Goal: Task Accomplishment & Management: Manage account settings

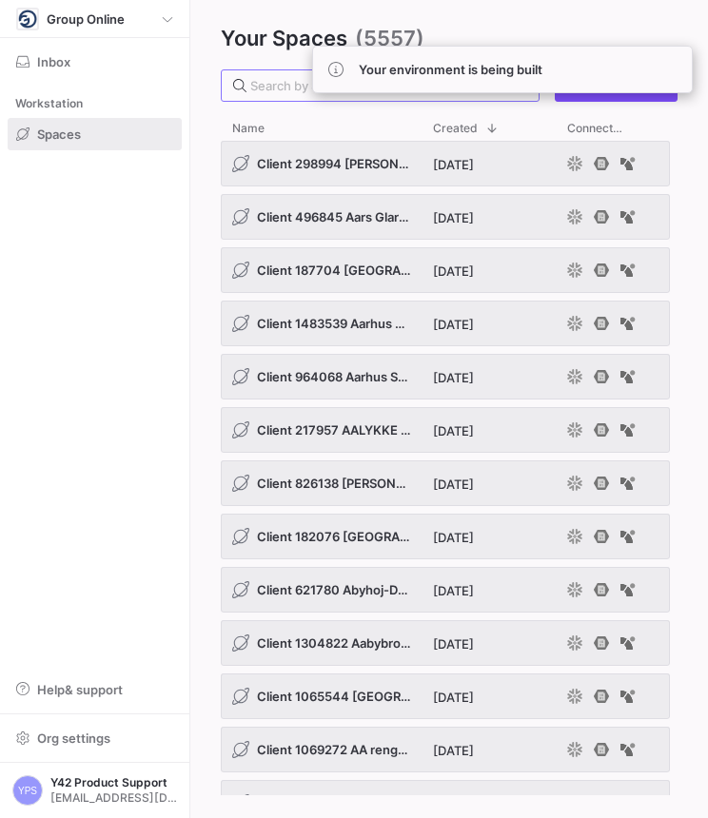
paste input "1377600"
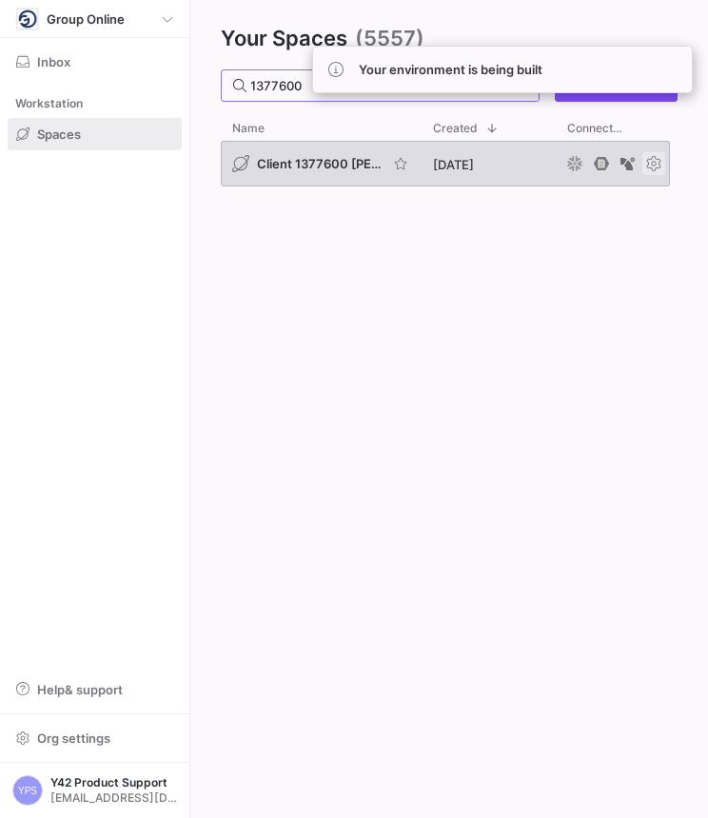
type input "1377600"
click at [651, 168] on span "Press SPACE to select this row." at bounding box center [653, 163] width 23 height 23
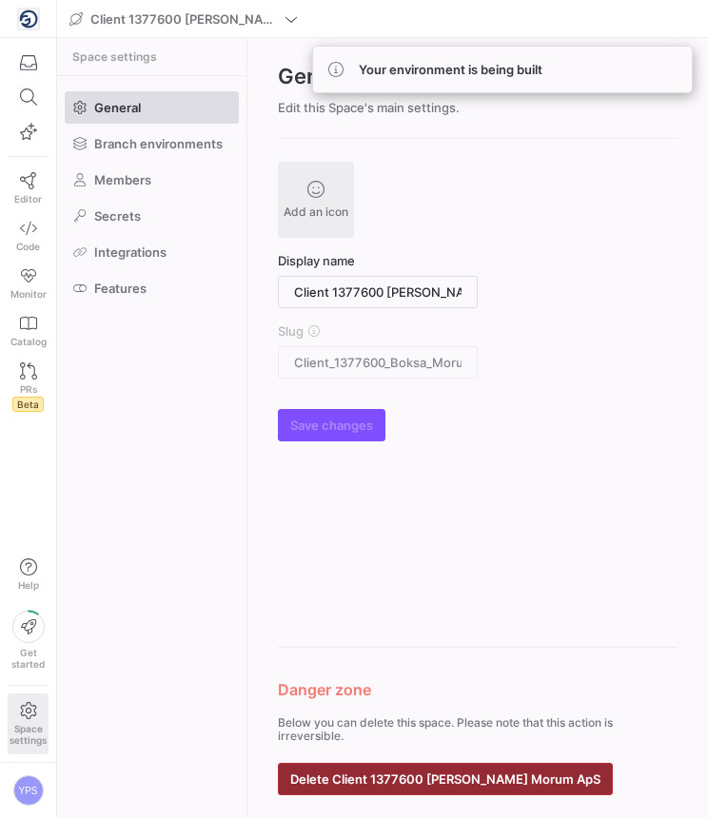
click at [492, 778] on span "Delete Client 1377600 [PERSON_NAME] Morum ApS" at bounding box center [445, 778] width 310 height 15
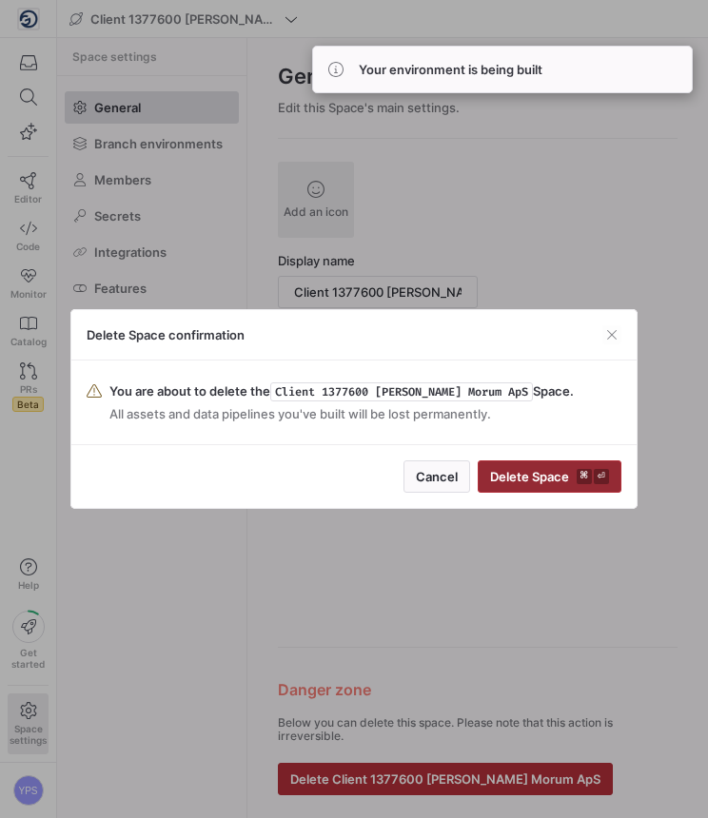
click at [574, 483] on span "Delete Space ⌘ ⏎" at bounding box center [549, 476] width 119 height 15
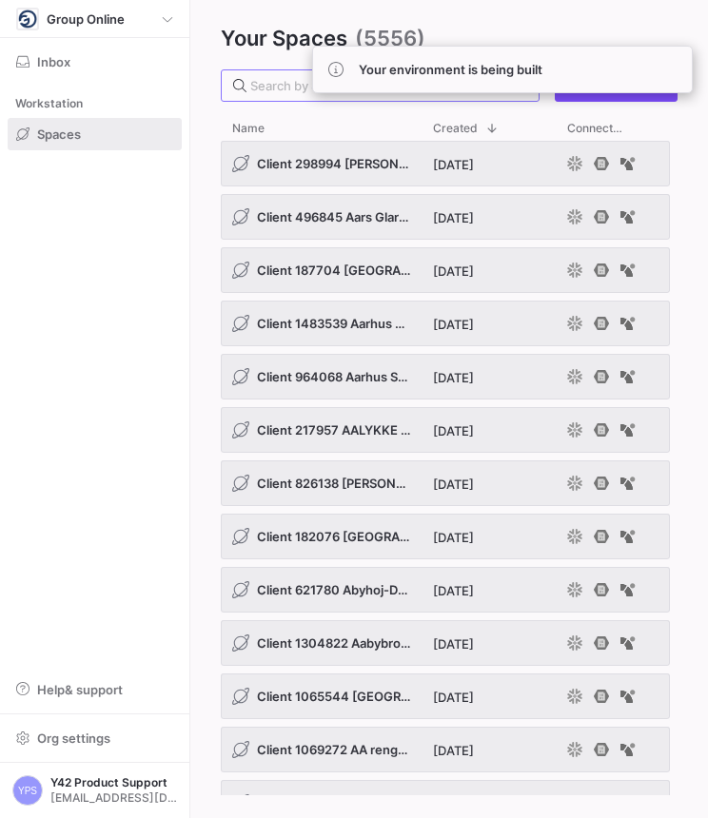
paste input "168998"
type input "168998"
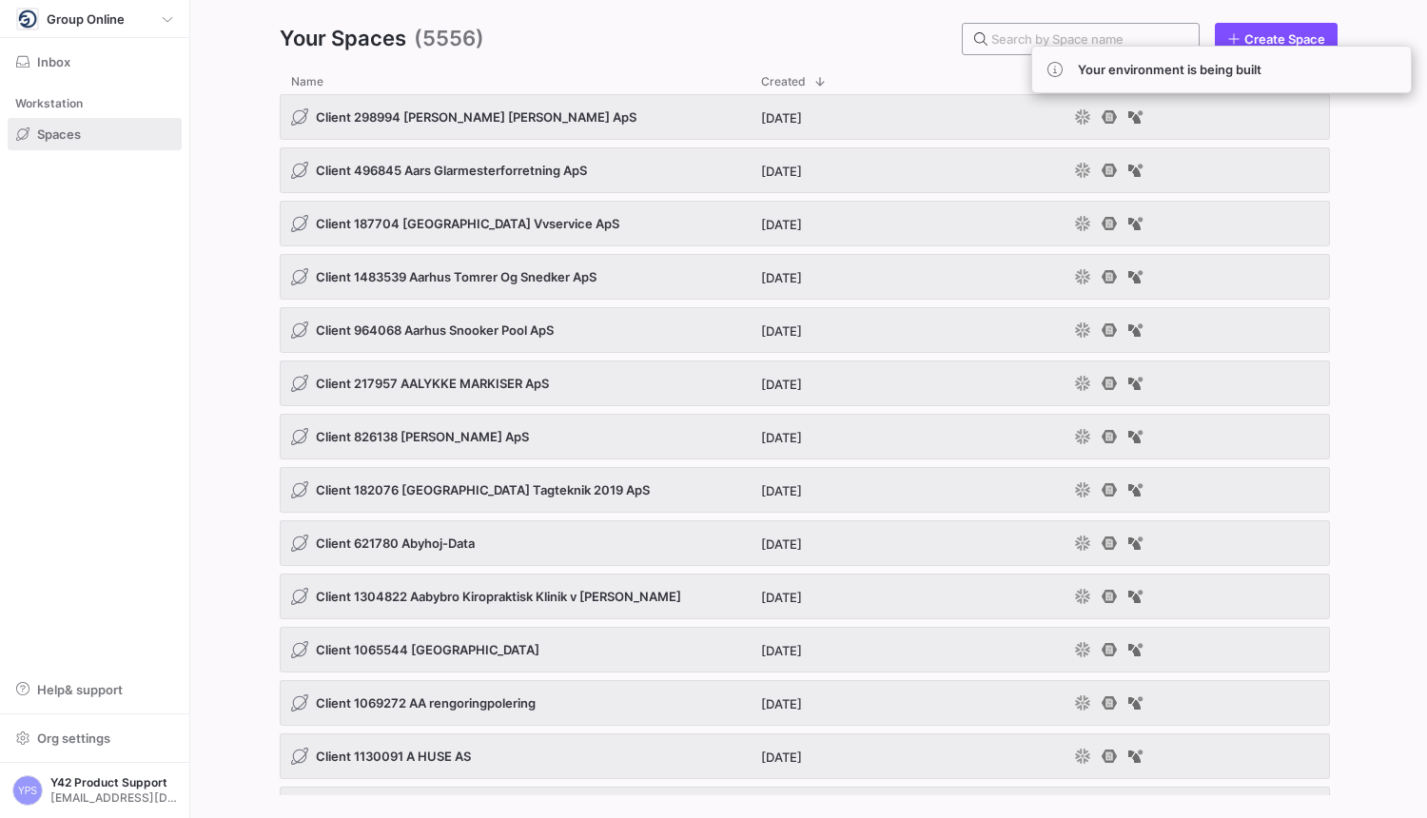
paste input "952134"
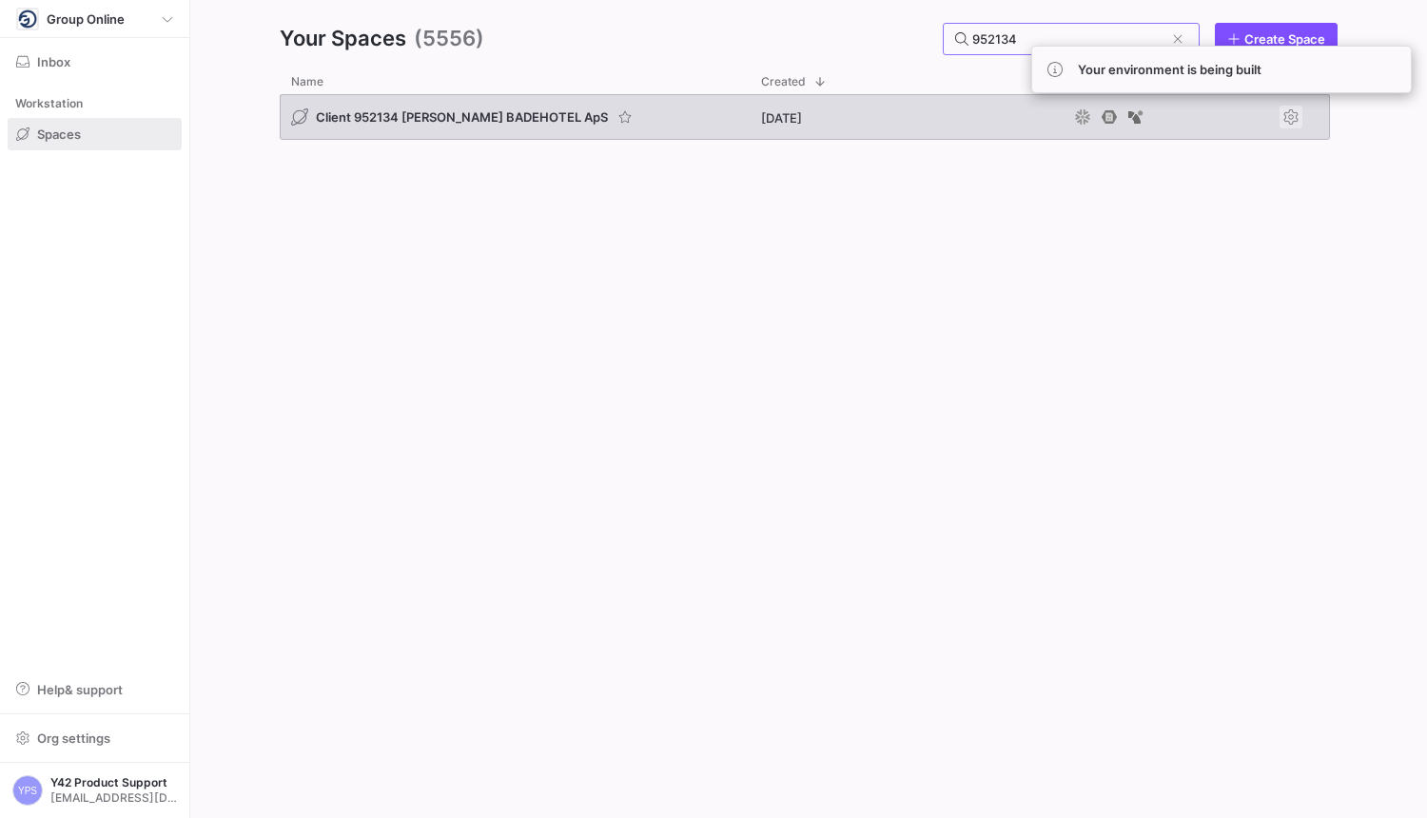
type input "952134"
click at [707, 117] on span "Press SPACE to select this row." at bounding box center [1290, 117] width 23 height 23
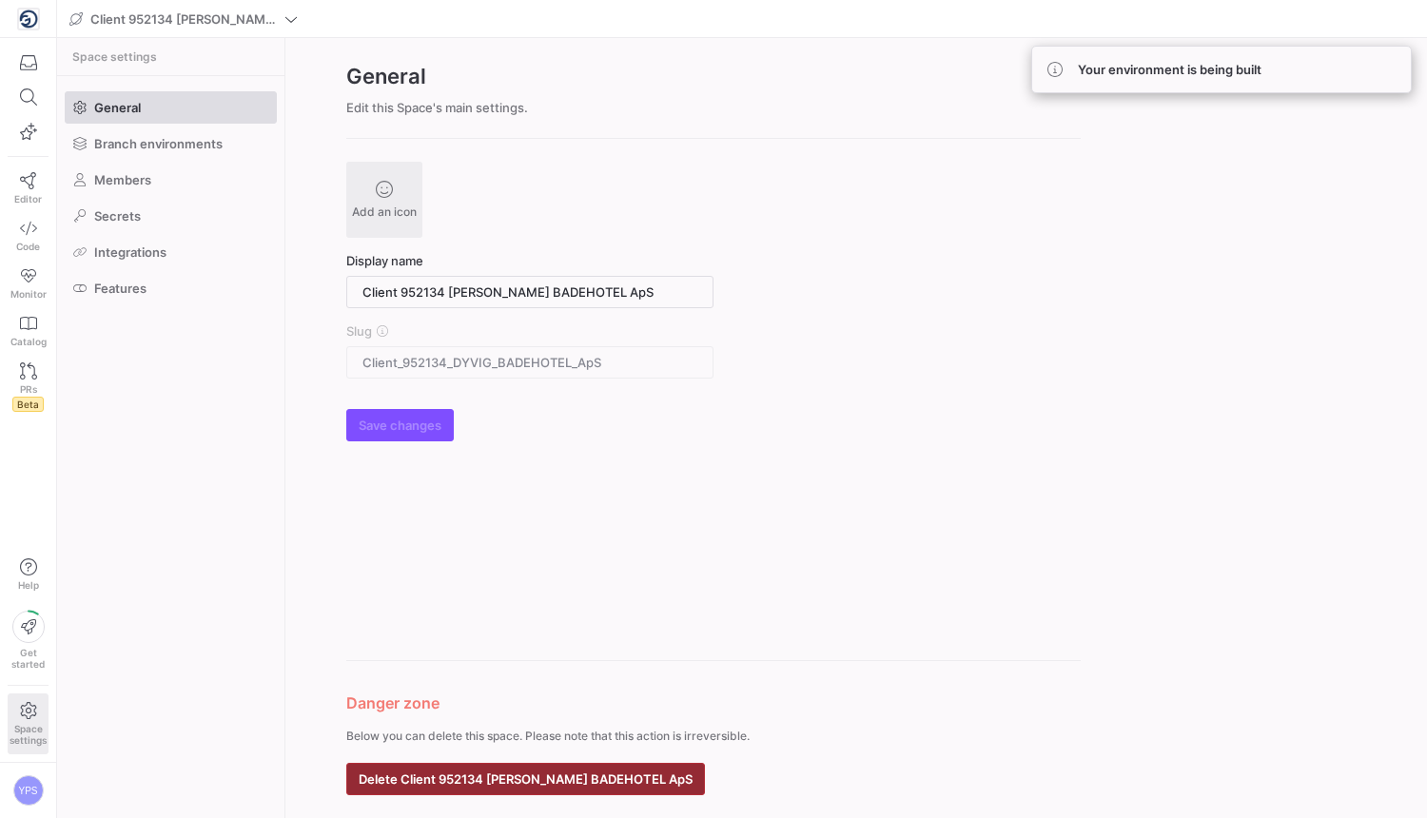
click at [624, 775] on span "Delete Client 952134 [PERSON_NAME] BADEHOTEL ApS" at bounding box center [526, 778] width 334 height 15
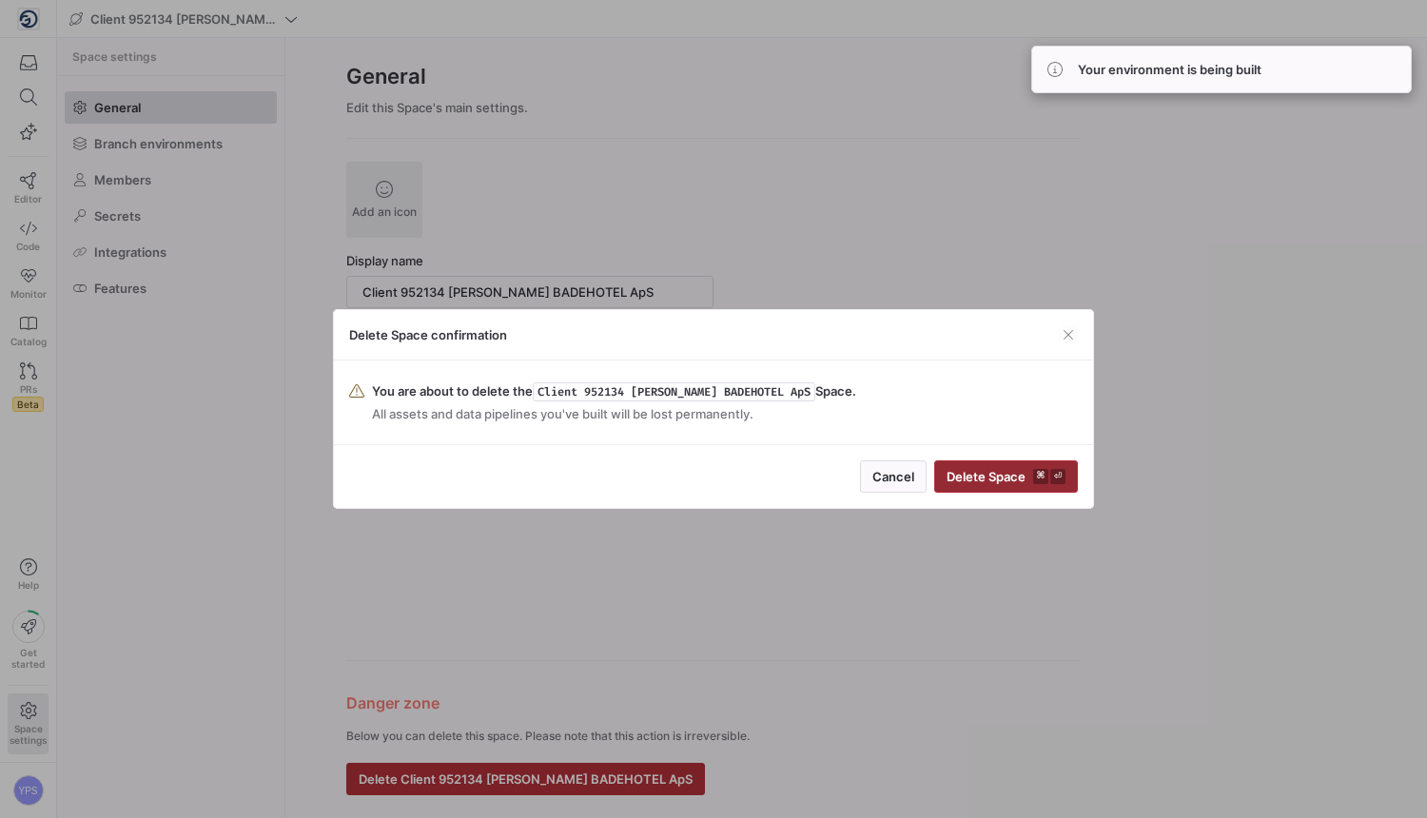
click at [707, 478] on kbd "⌘" at bounding box center [1040, 476] width 15 height 15
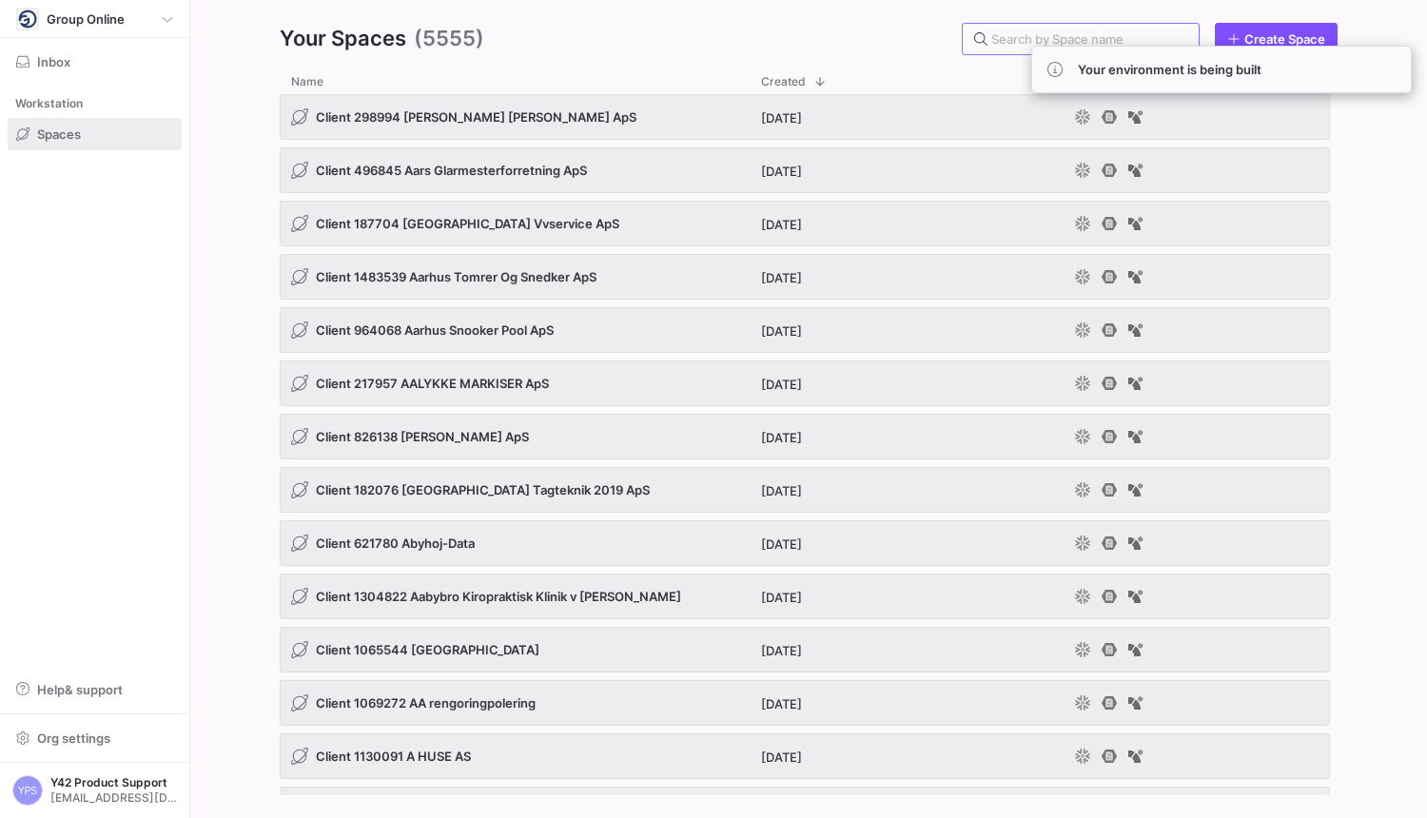
paste input "1109001"
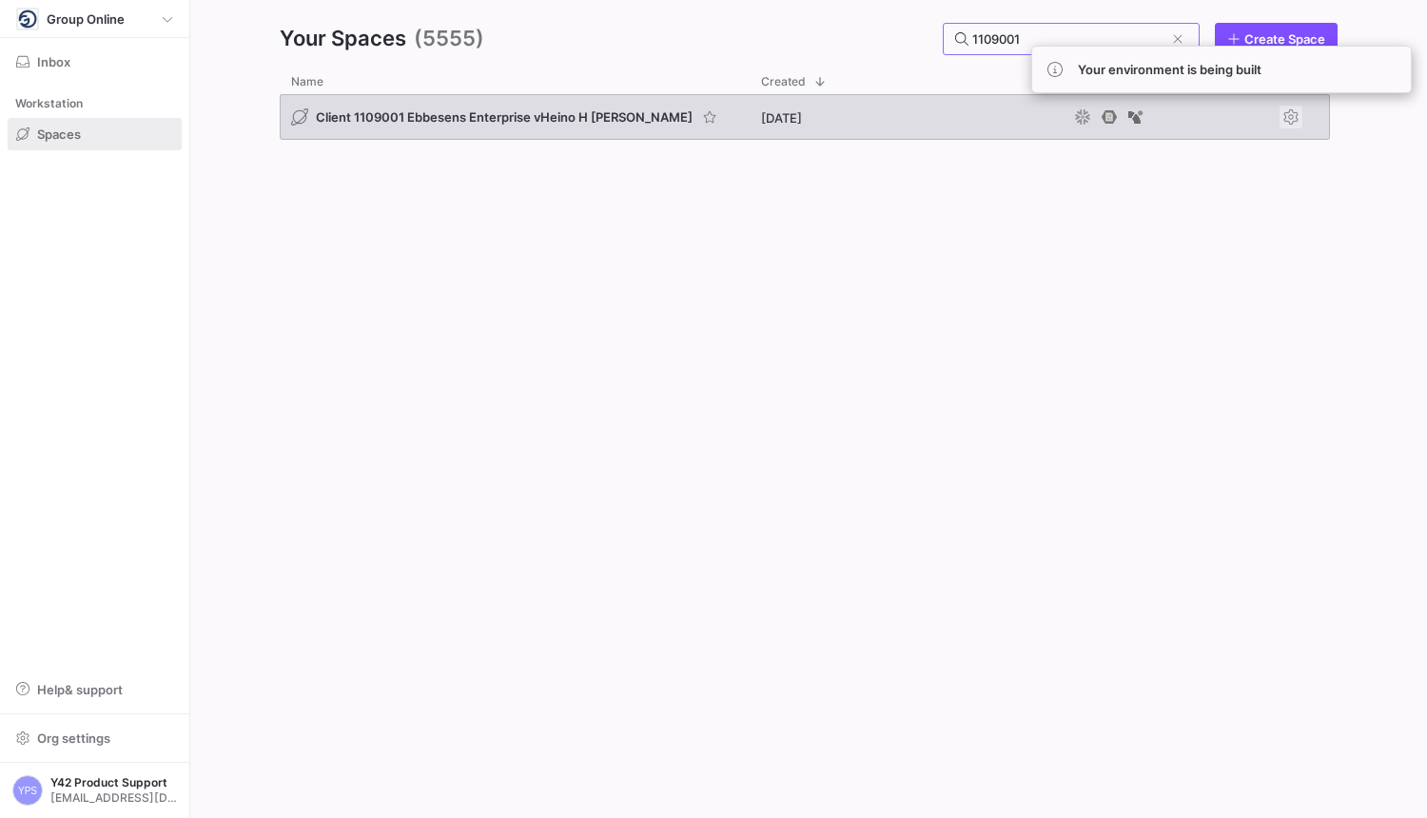
type input "1109001"
click at [707, 114] on span "Press SPACE to select this row." at bounding box center [1290, 117] width 23 height 23
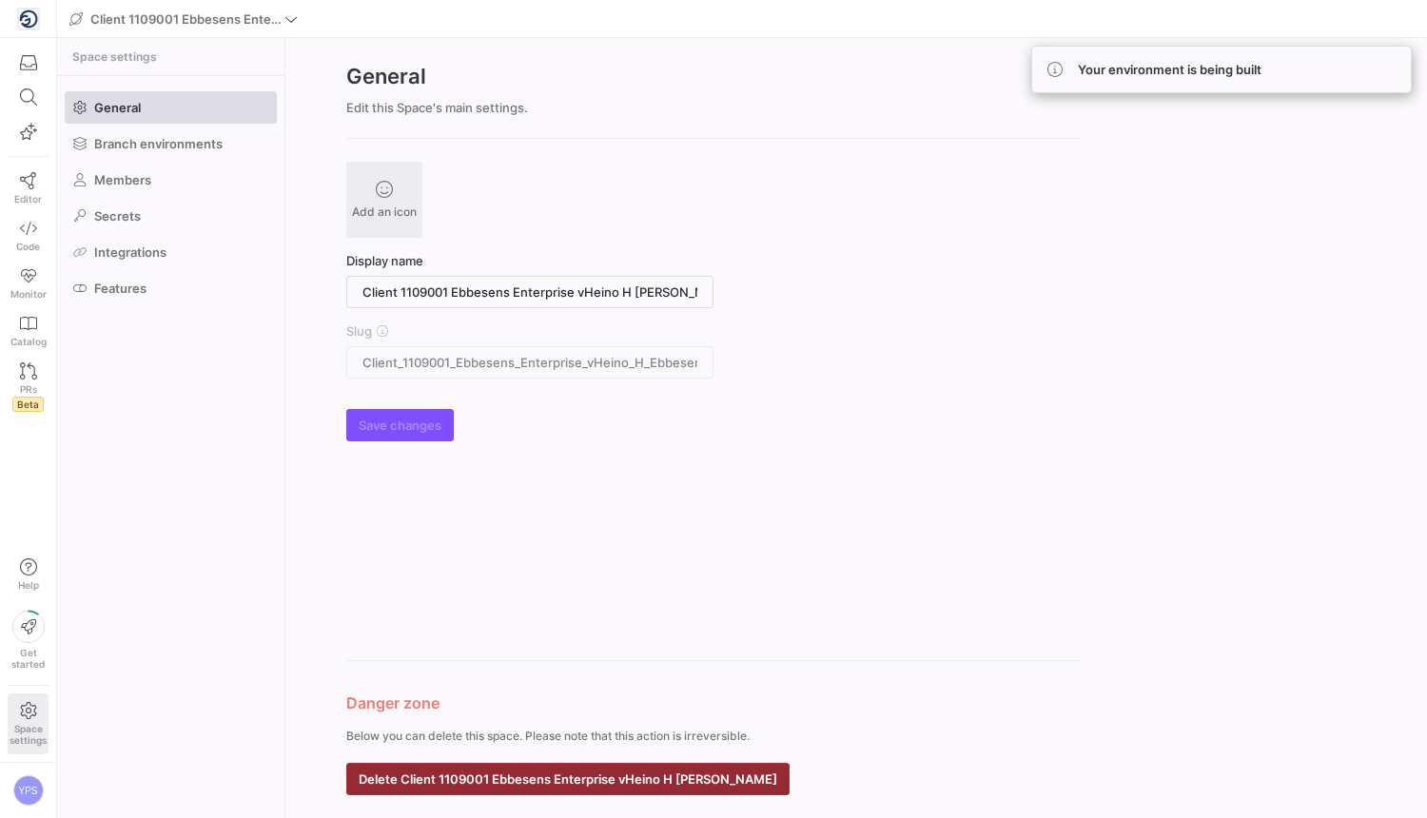
click at [707, 763] on button "Delete Client 1109001 Ebbesens Enterprise vHeino H [PERSON_NAME]" at bounding box center [567, 779] width 443 height 32
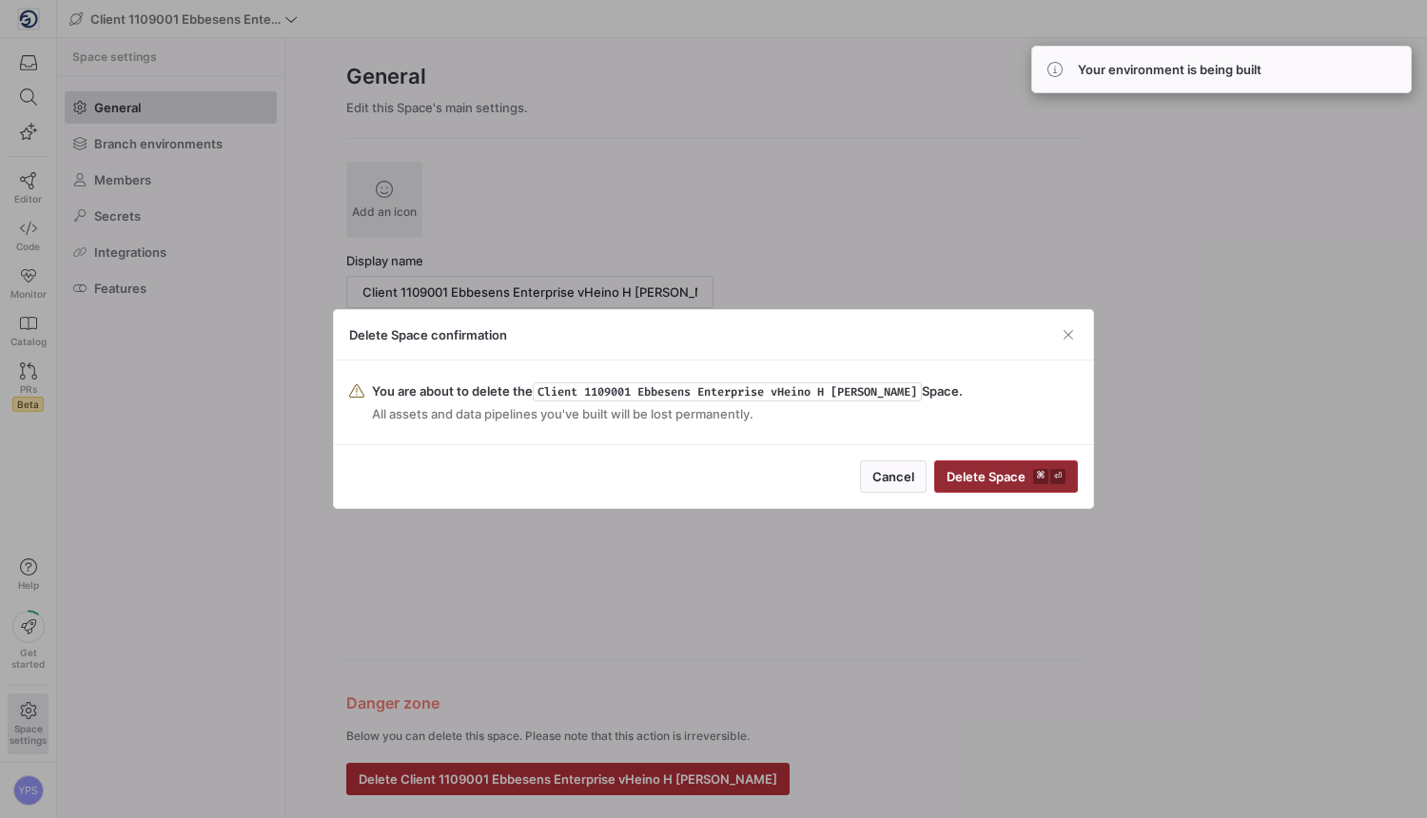
click at [707, 478] on span "Delete Space ⌘ ⏎" at bounding box center [1006, 476] width 119 height 15
